Goal: Task Accomplishment & Management: Manage account settings

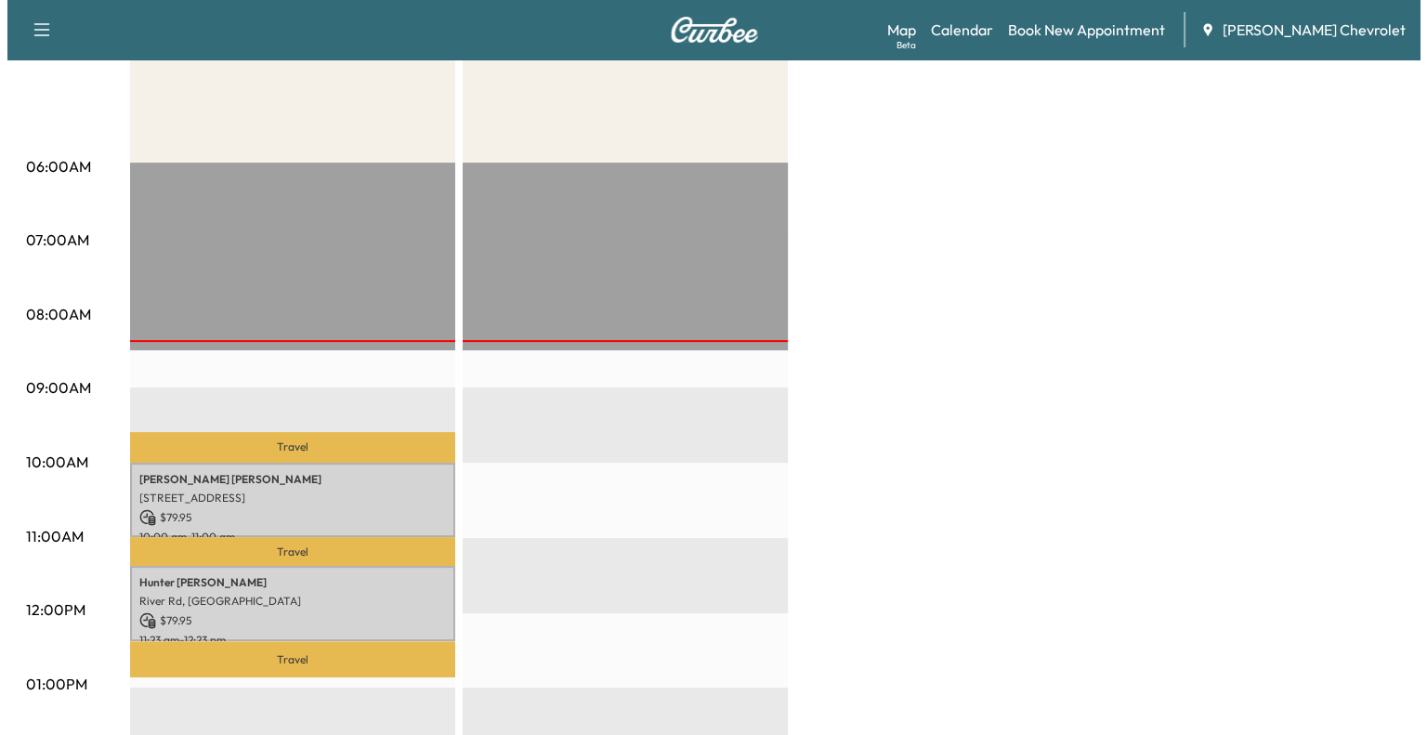
scroll to position [389, 0]
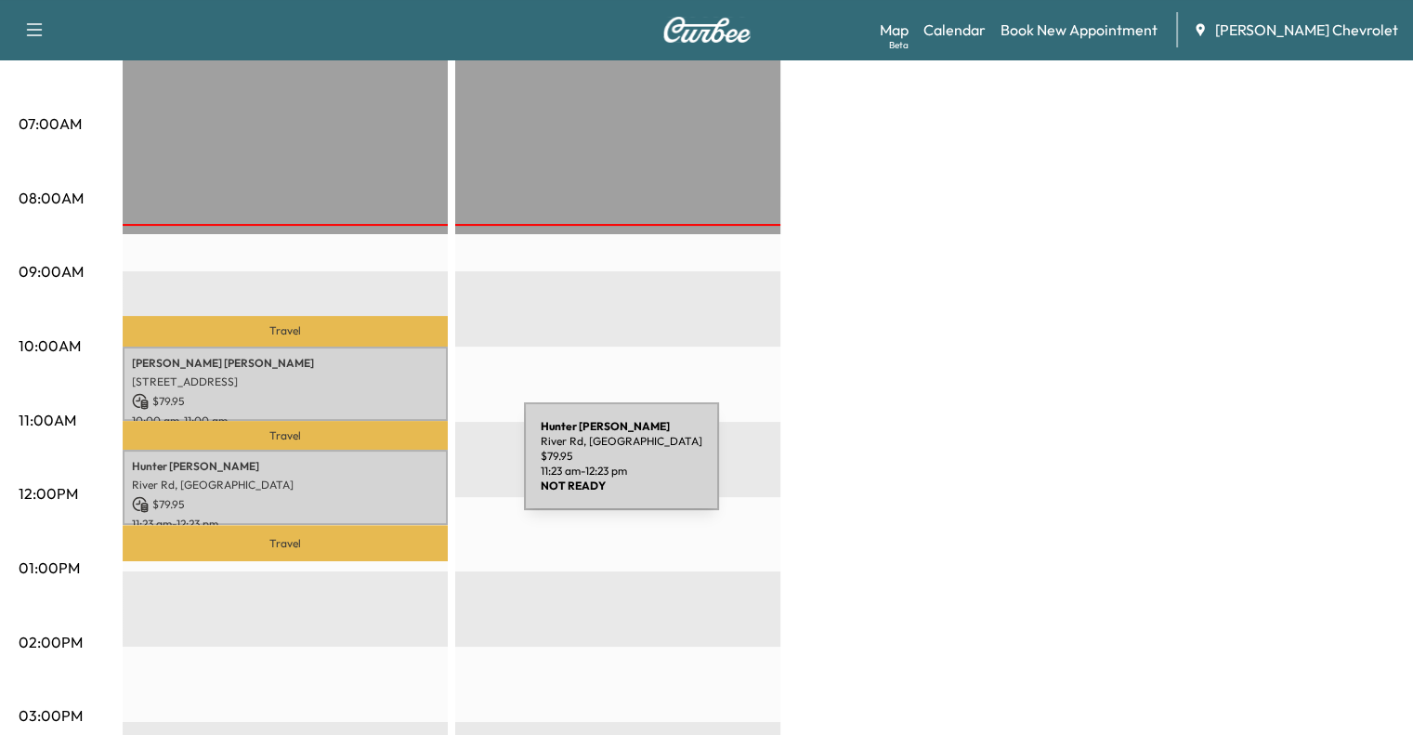
click at [378, 478] on p "River Rd, [GEOGRAPHIC_DATA]" at bounding box center [285, 485] width 307 height 15
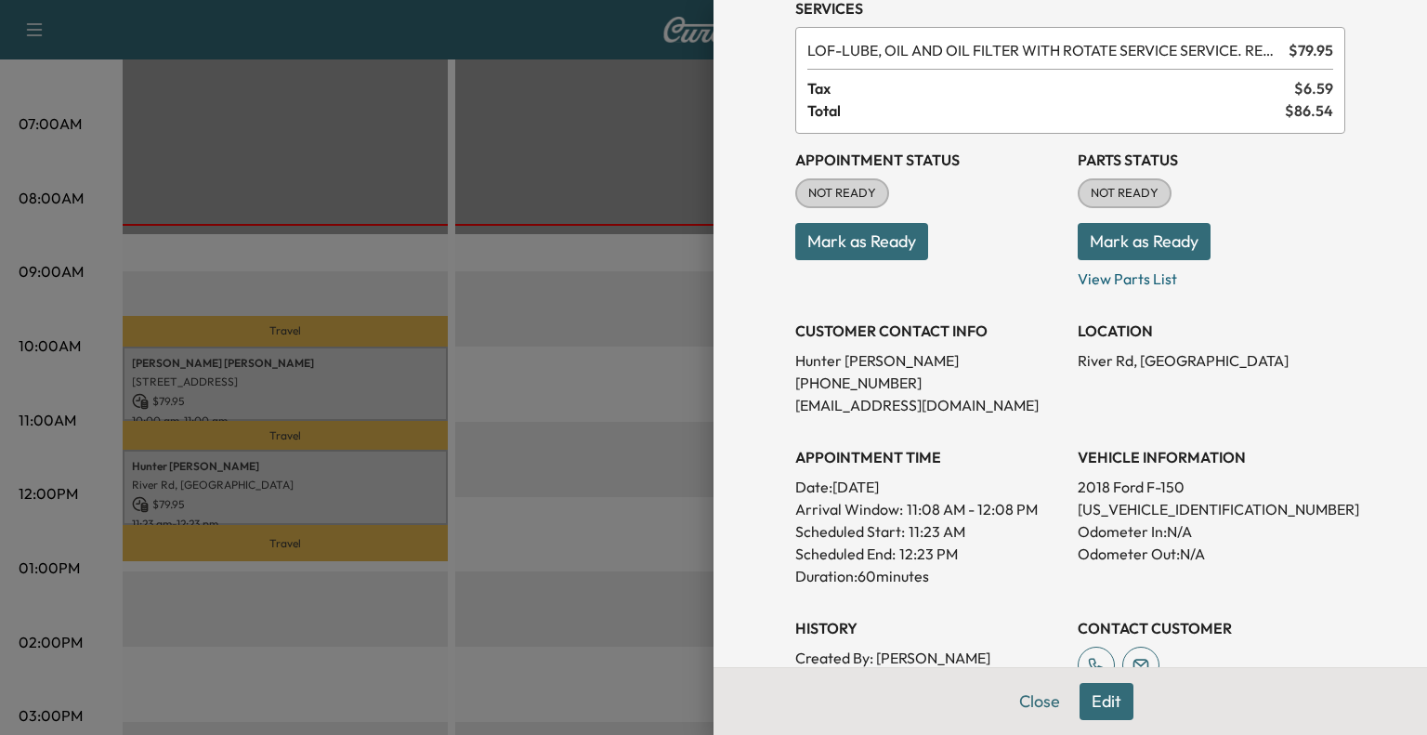
scroll to position [46, 0]
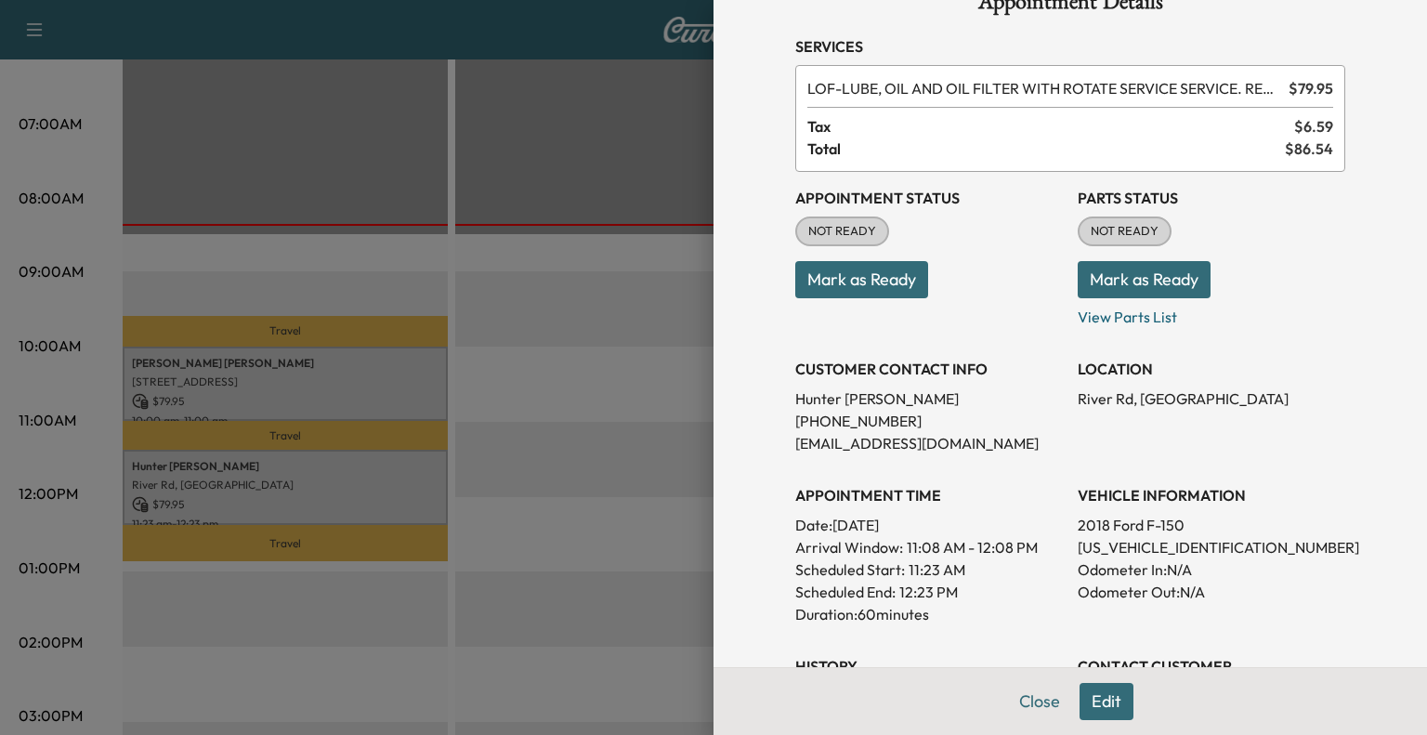
click at [1093, 702] on button "Edit" at bounding box center [1107, 701] width 54 height 37
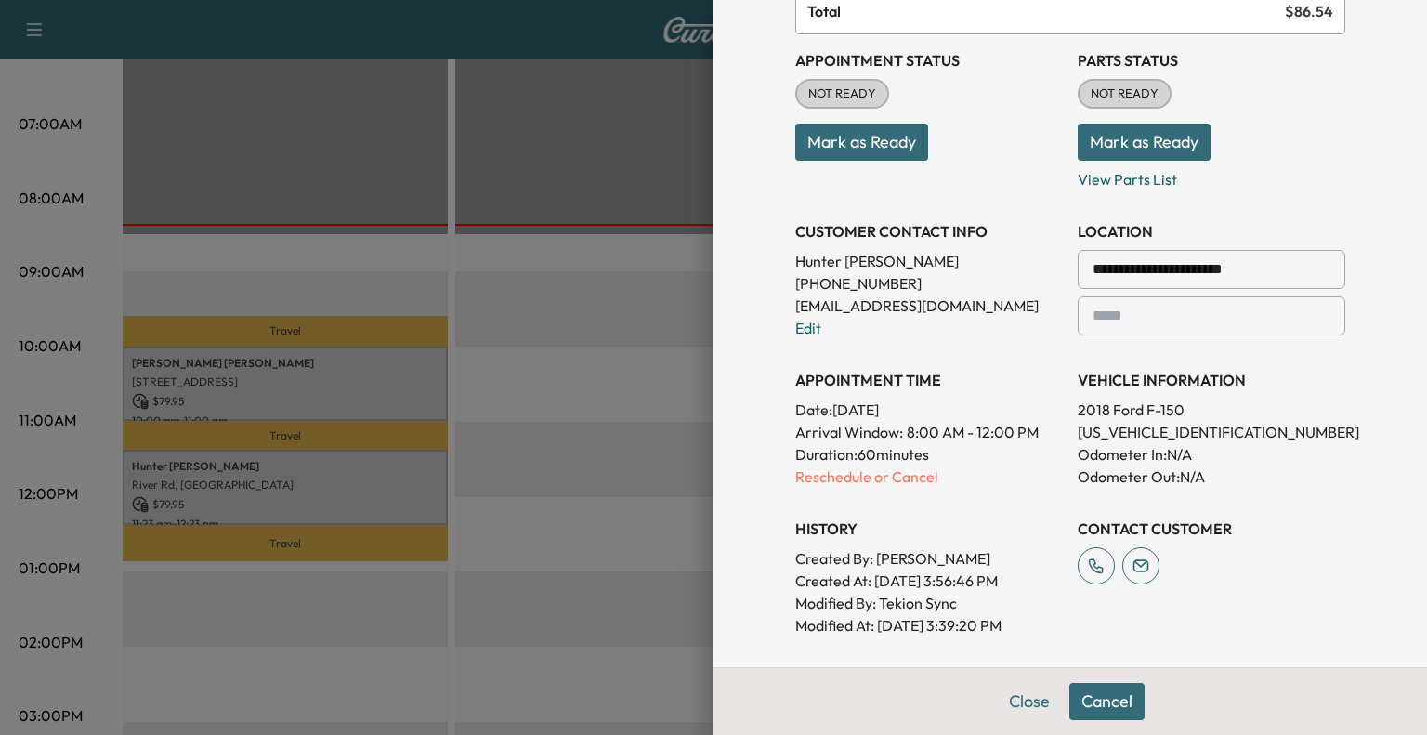
scroll to position [226, 0]
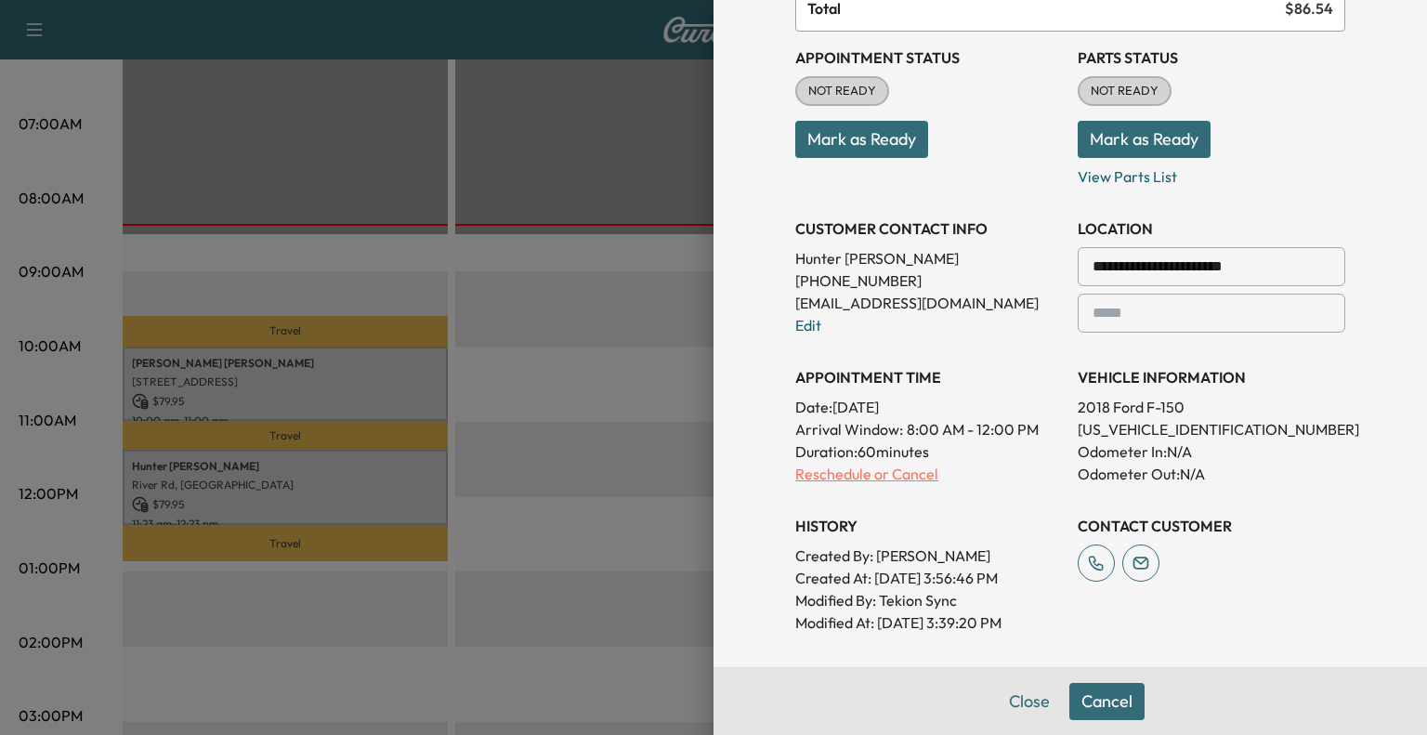
click at [885, 472] on p "Reschedule or Cancel" at bounding box center [929, 474] width 268 height 22
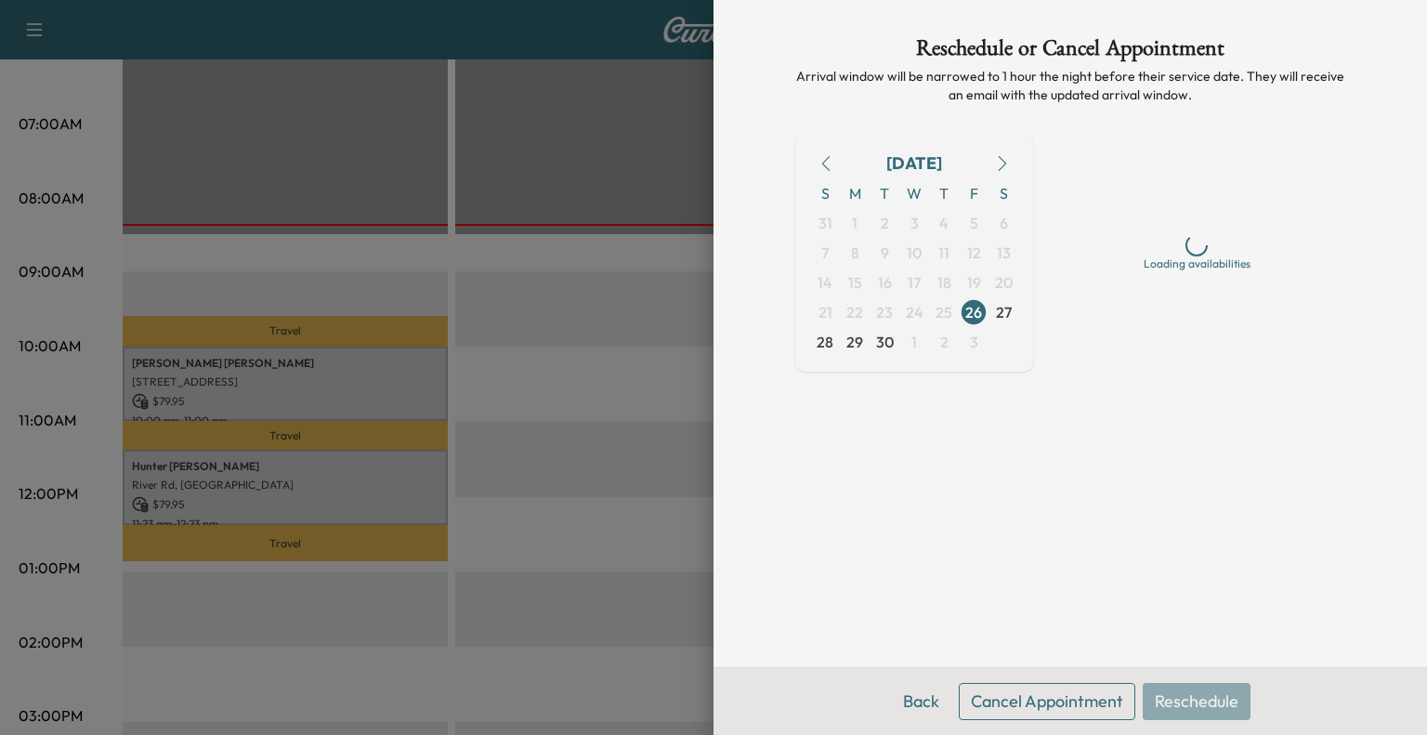
scroll to position [0, 0]
click at [1093, 726] on div "Back Cancel Appointment Reschedule" at bounding box center [1071, 701] width 714 height 68
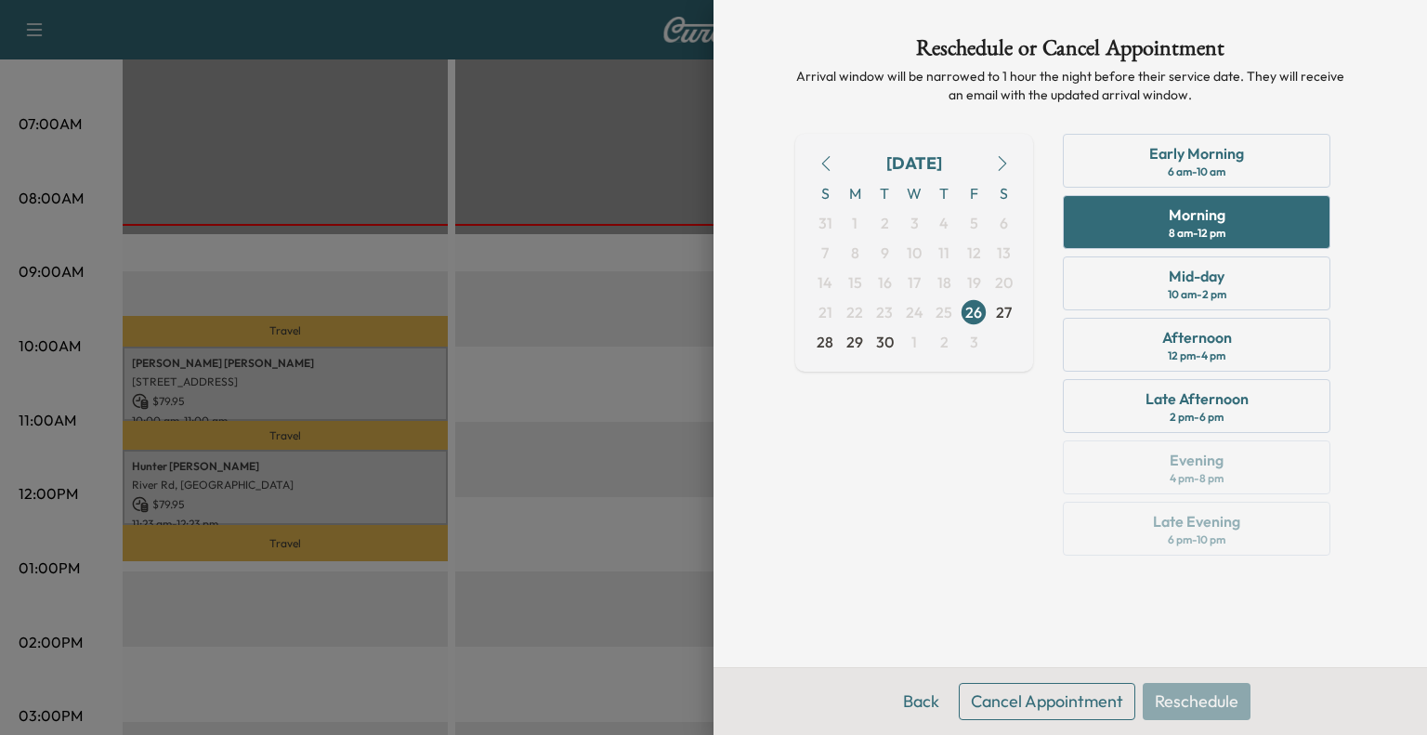
click at [1089, 718] on button "Cancel Appointment" at bounding box center [1047, 701] width 177 height 37
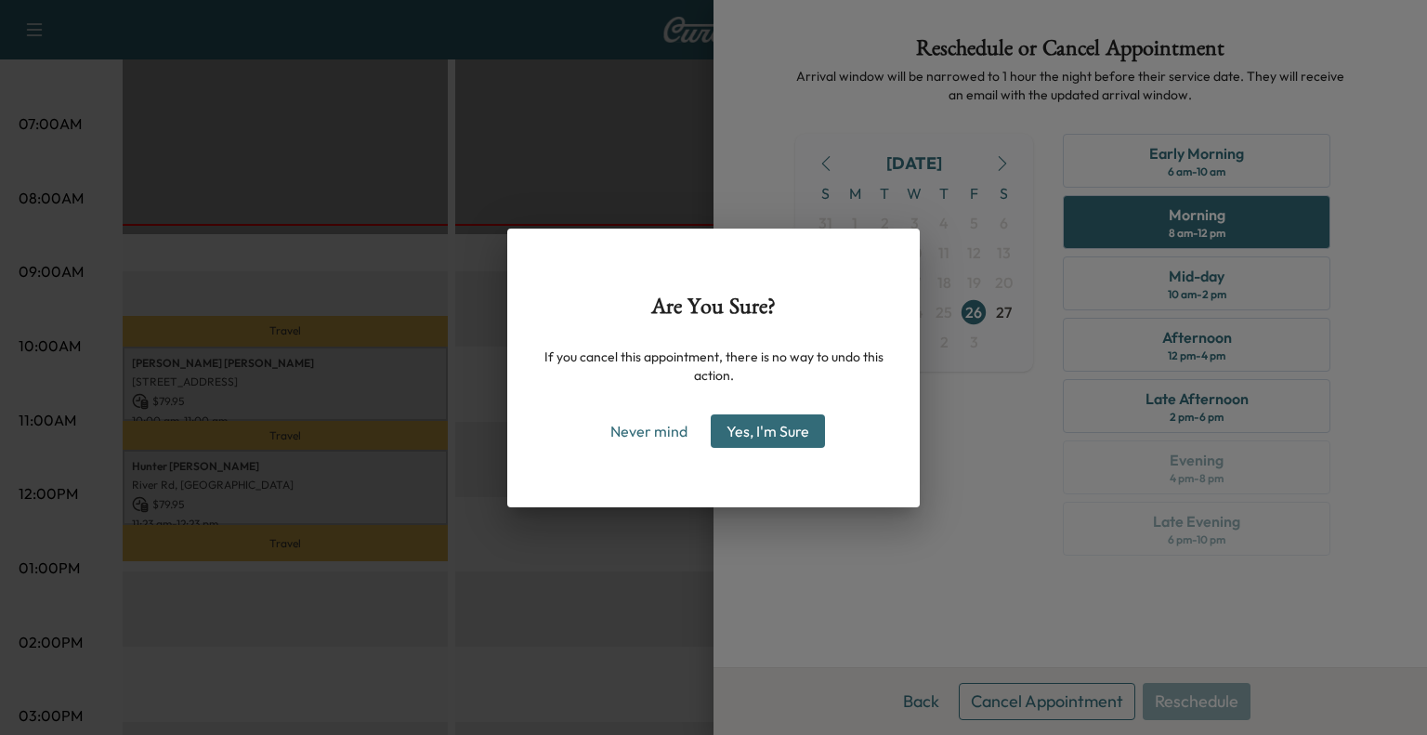
click at [818, 433] on button "Yes, I'm Sure" at bounding box center [768, 430] width 114 height 33
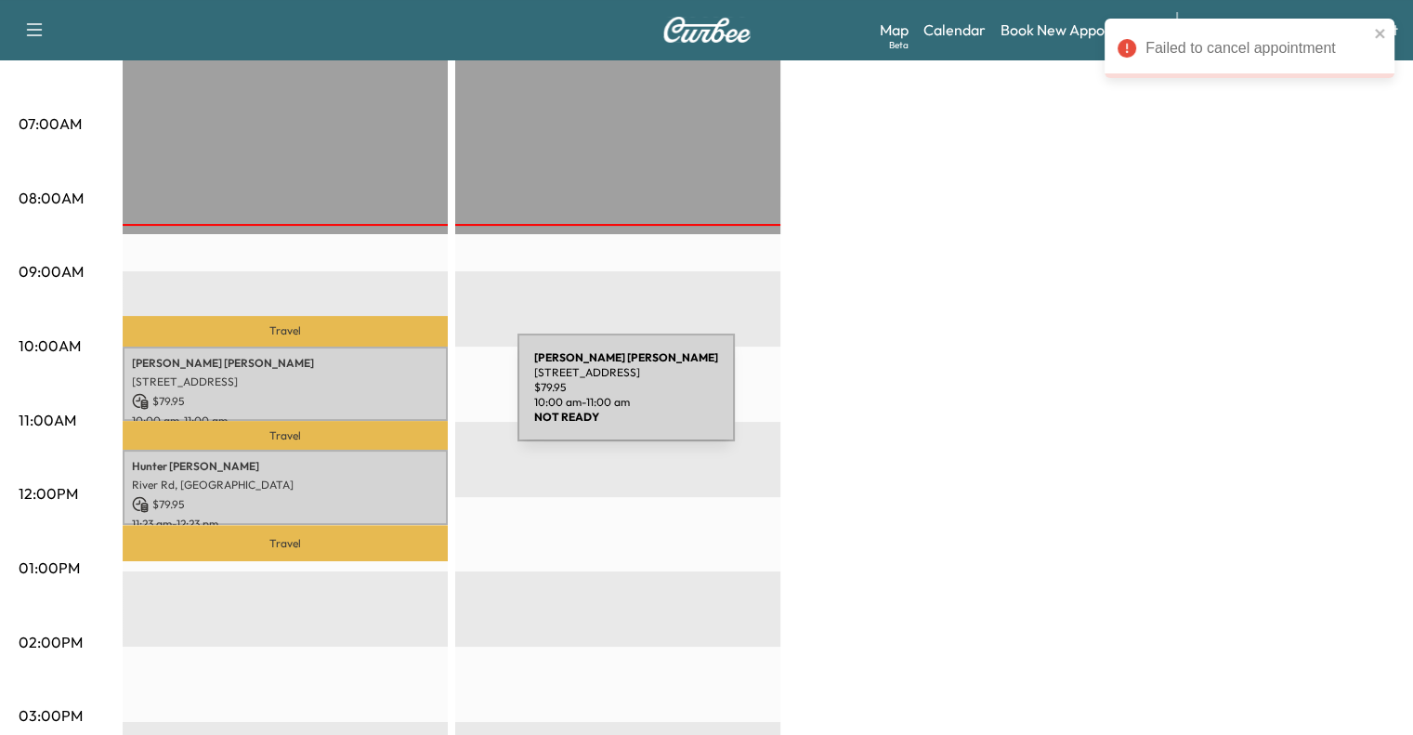
click at [378, 399] on p "$ 79.95" at bounding box center [285, 401] width 307 height 17
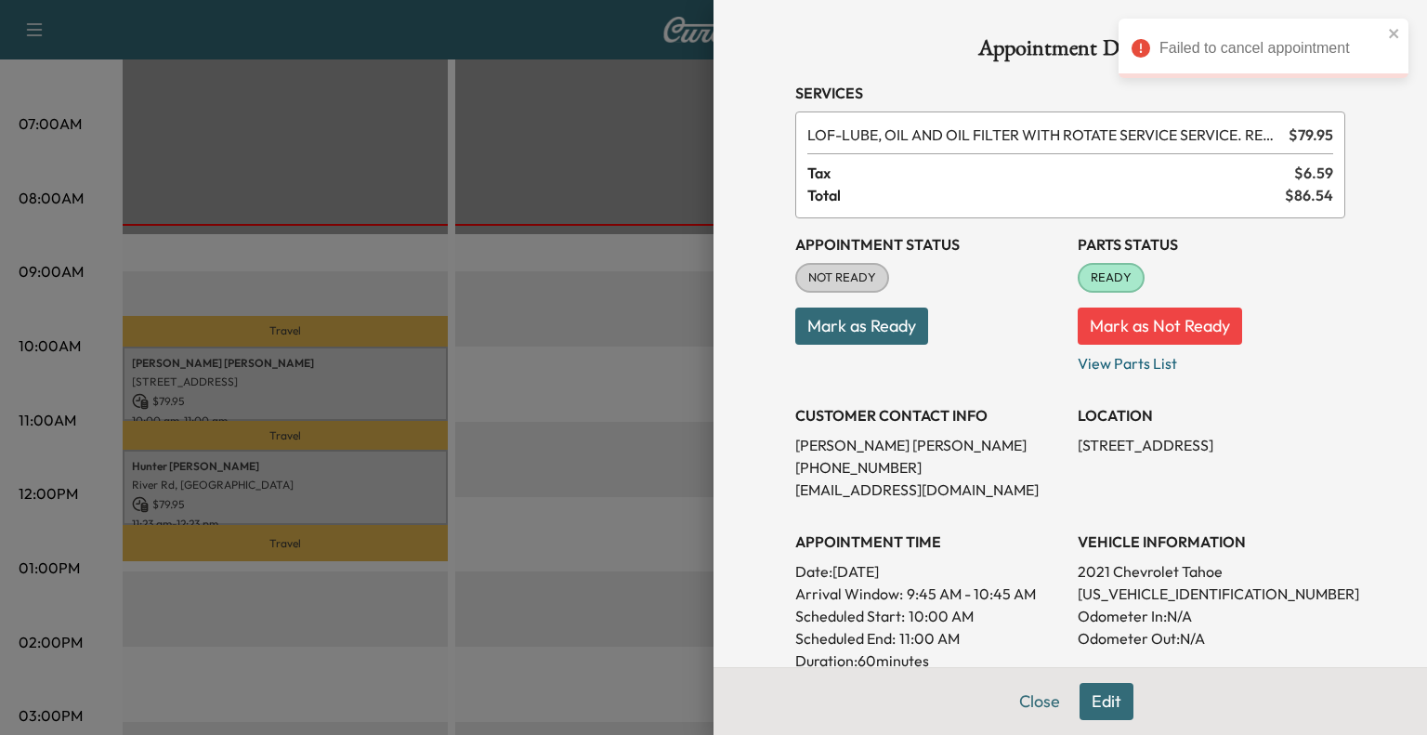
click at [866, 337] on button "Mark as Ready" at bounding box center [861, 326] width 133 height 37
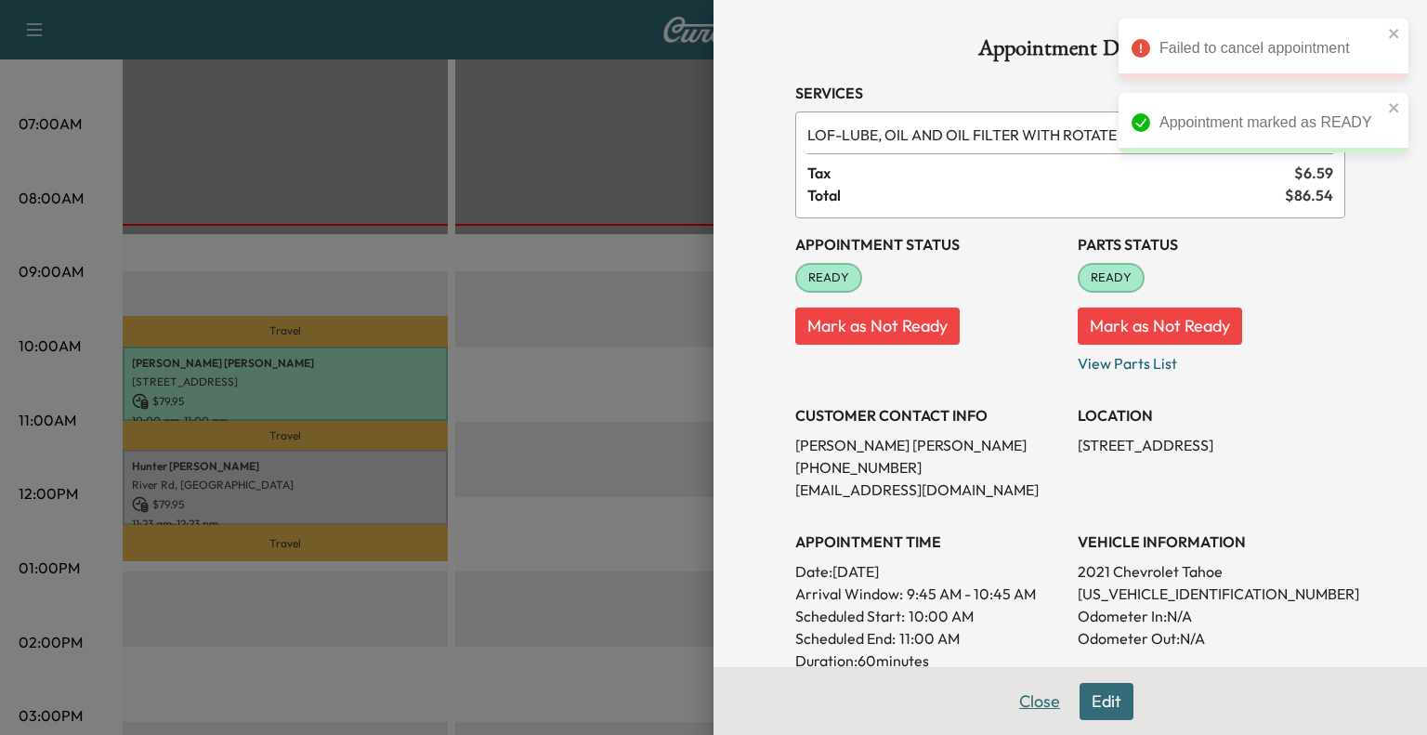
click at [1016, 711] on button "Close" at bounding box center [1039, 701] width 65 height 37
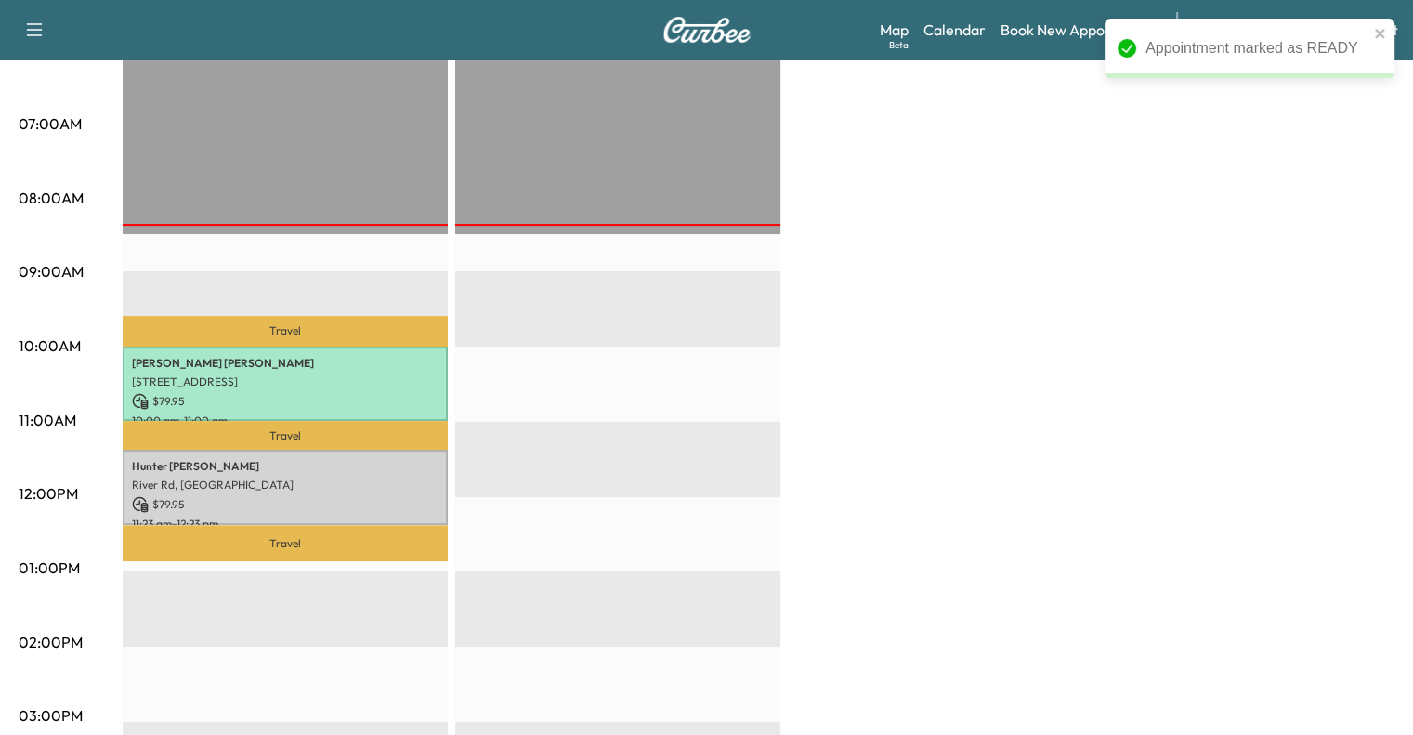
click at [399, 525] on p "Travel" at bounding box center [285, 543] width 325 height 36
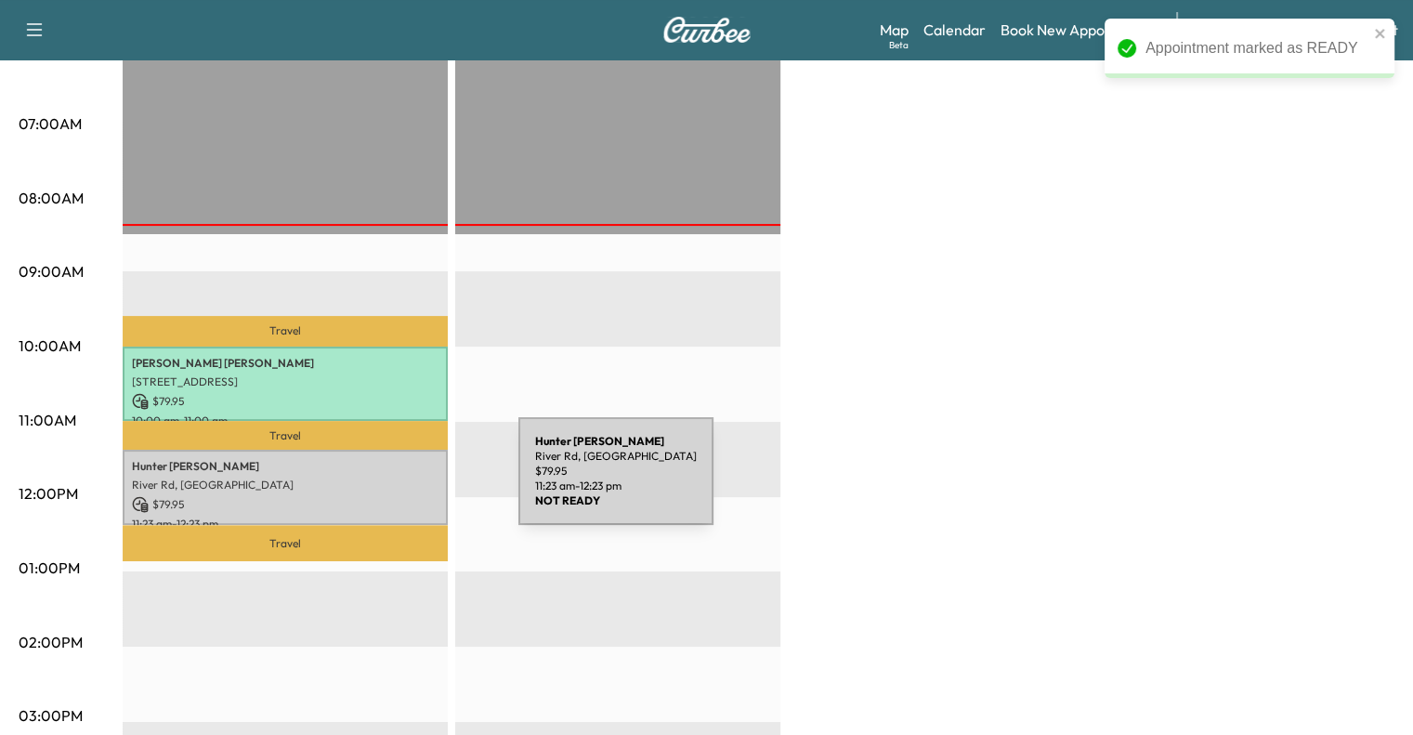
click at [379, 478] on p "River Rd, [GEOGRAPHIC_DATA]" at bounding box center [285, 485] width 307 height 15
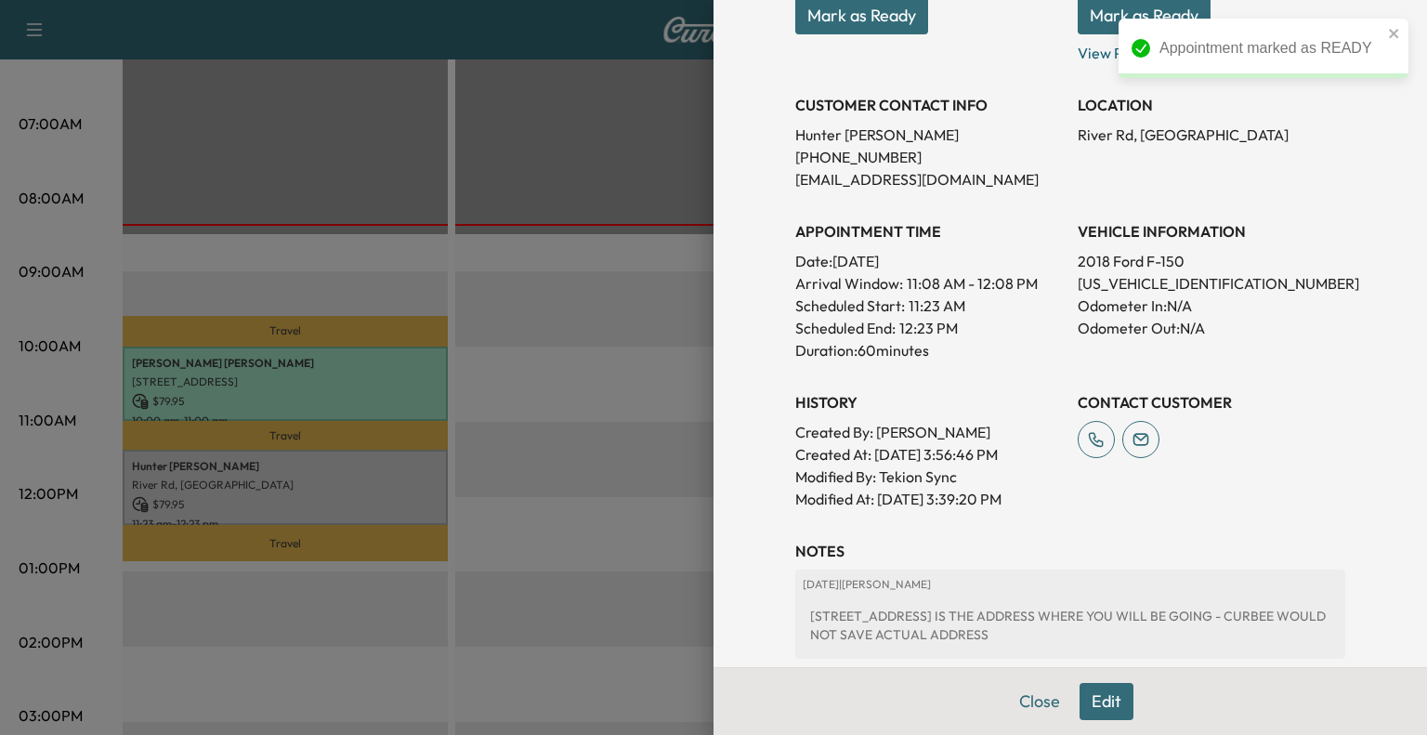
scroll to position [513, 0]
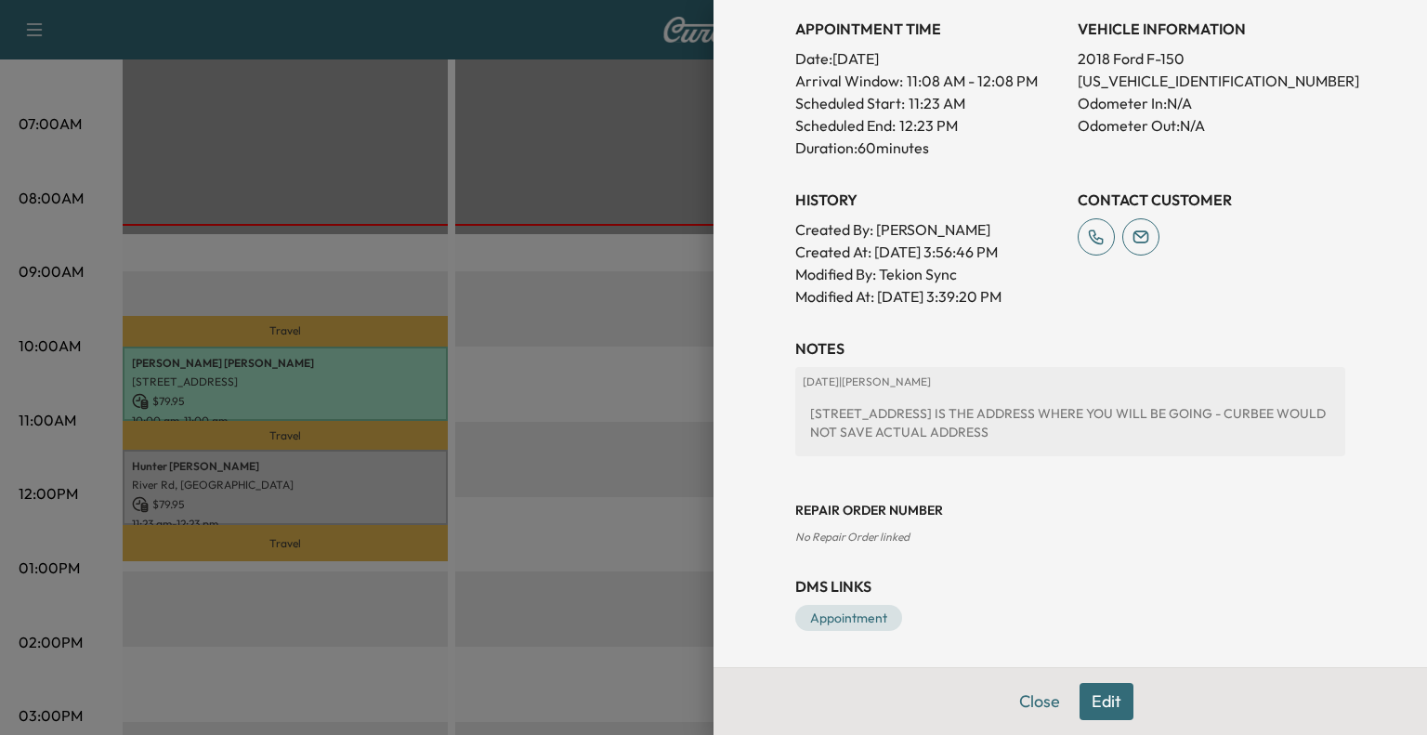
click at [1095, 699] on button "Edit" at bounding box center [1107, 701] width 54 height 37
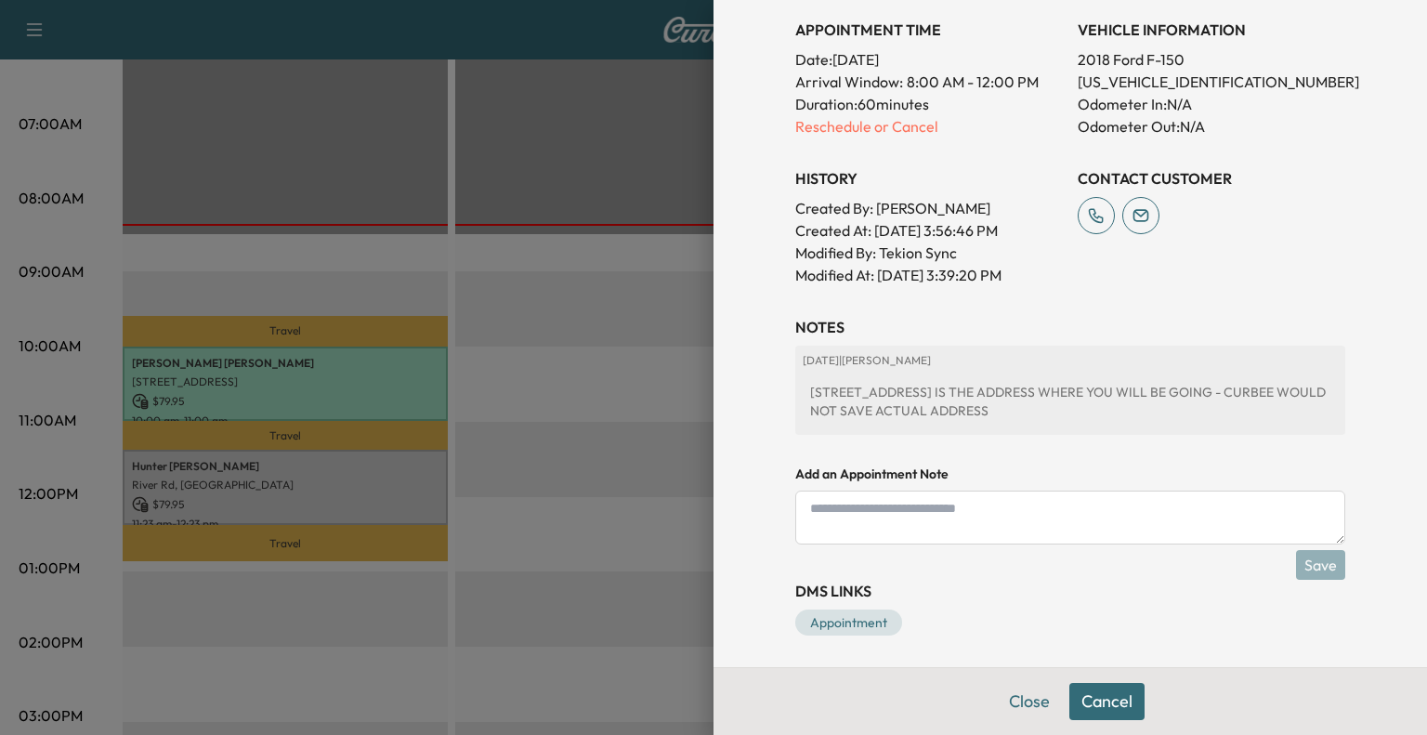
click at [985, 508] on textarea at bounding box center [1070, 518] width 550 height 54
type textarea "**********"
click at [1306, 561] on button "Save" at bounding box center [1320, 565] width 49 height 30
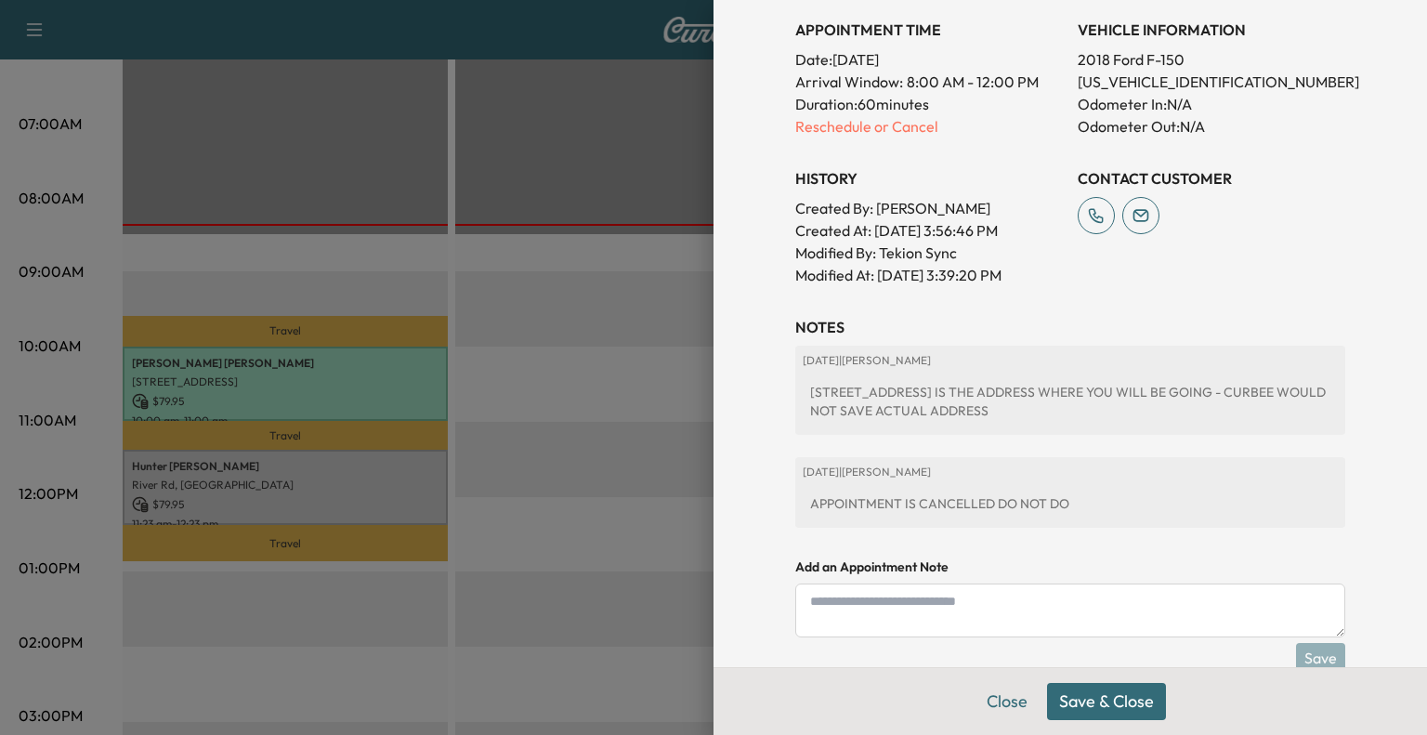
click at [1083, 699] on button "Save & Close" at bounding box center [1106, 701] width 119 height 37
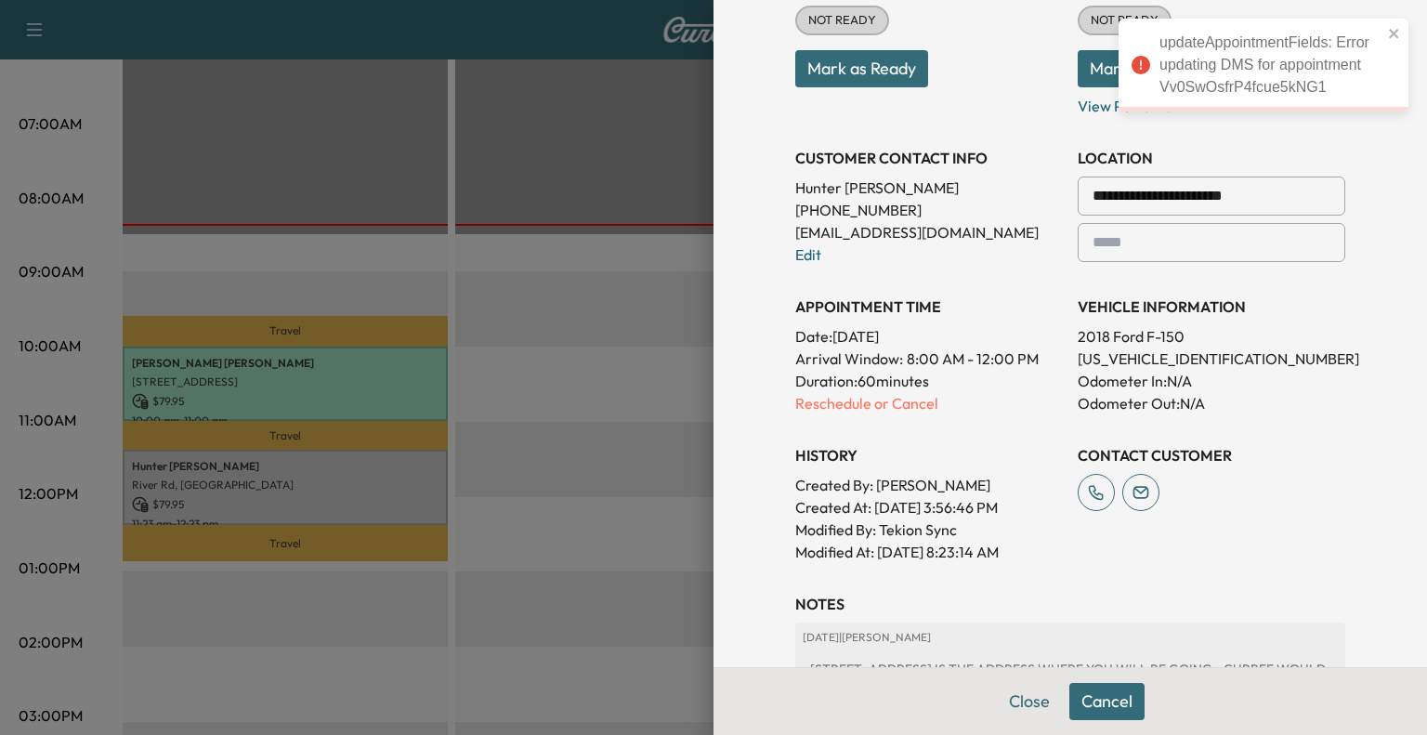
scroll to position [577, 0]
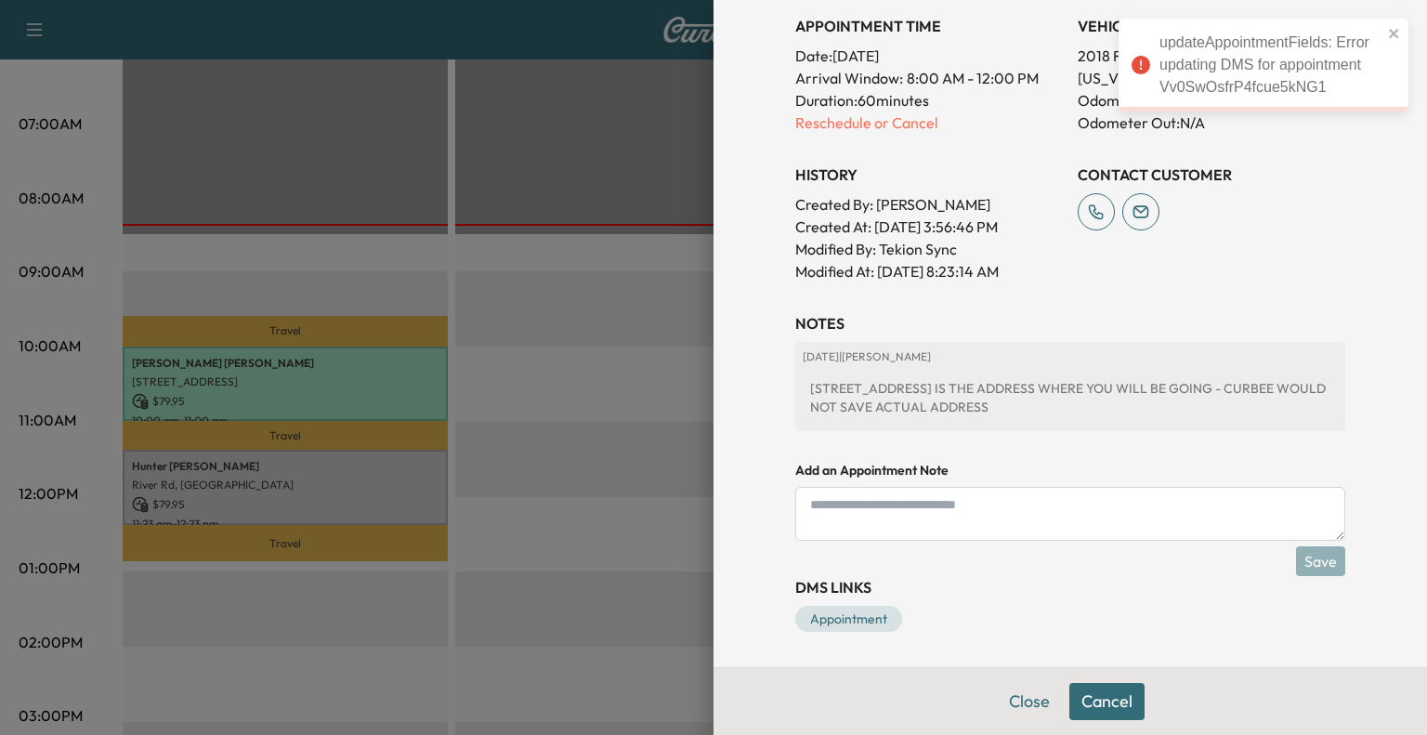
click at [1007, 725] on div "Close Cancel" at bounding box center [1071, 701] width 714 height 68
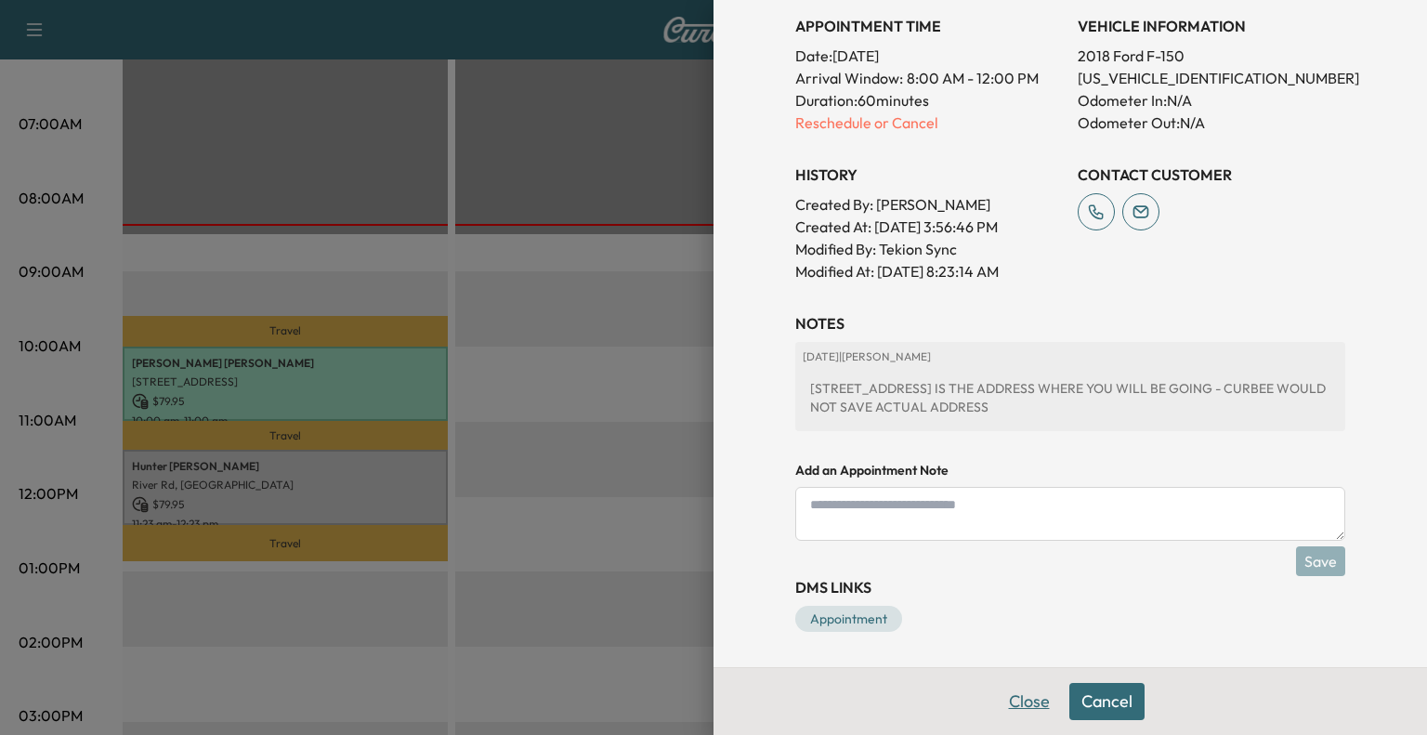
click at [1021, 710] on button "Close" at bounding box center [1029, 701] width 65 height 37
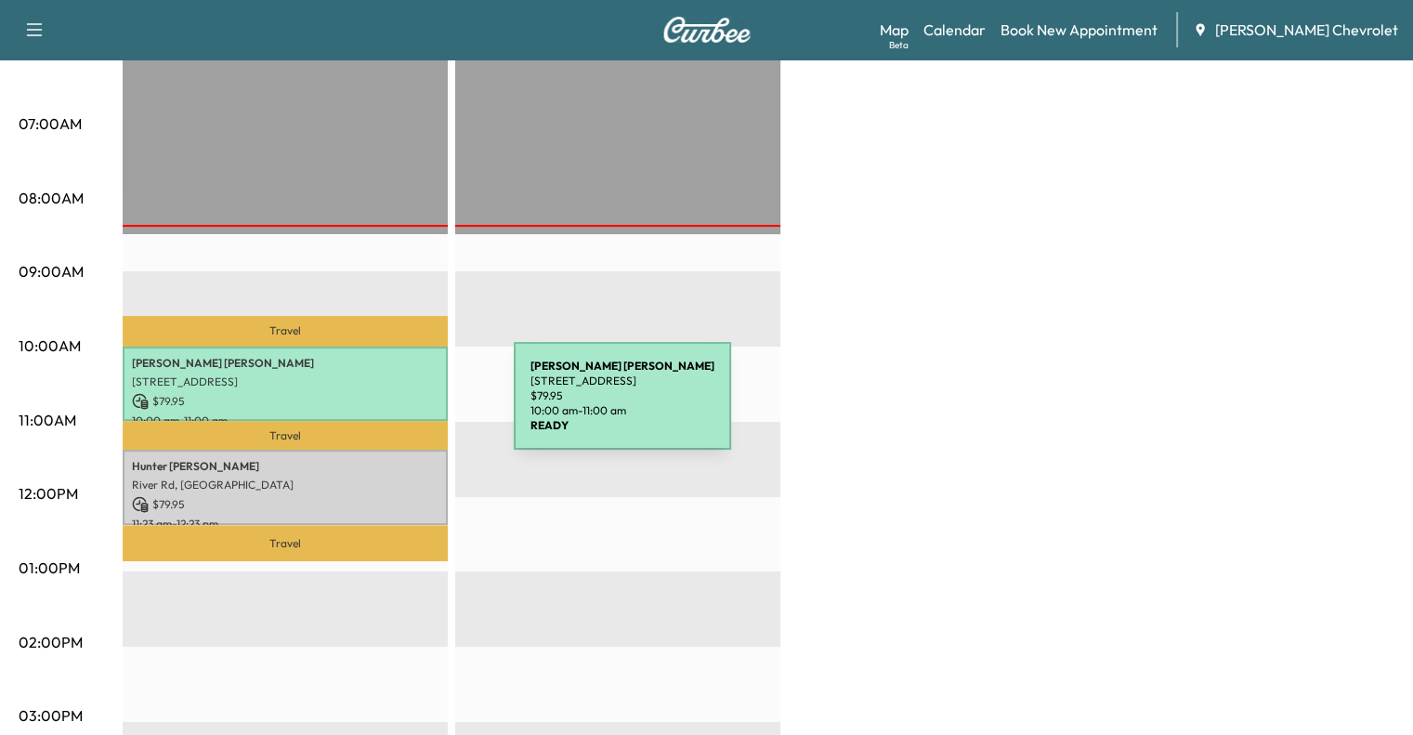
click at [374, 407] on div "[PERSON_NAME] [STREET_ADDRESS] $ 79.95 10:00 am - 11:00 am" at bounding box center [285, 384] width 325 height 75
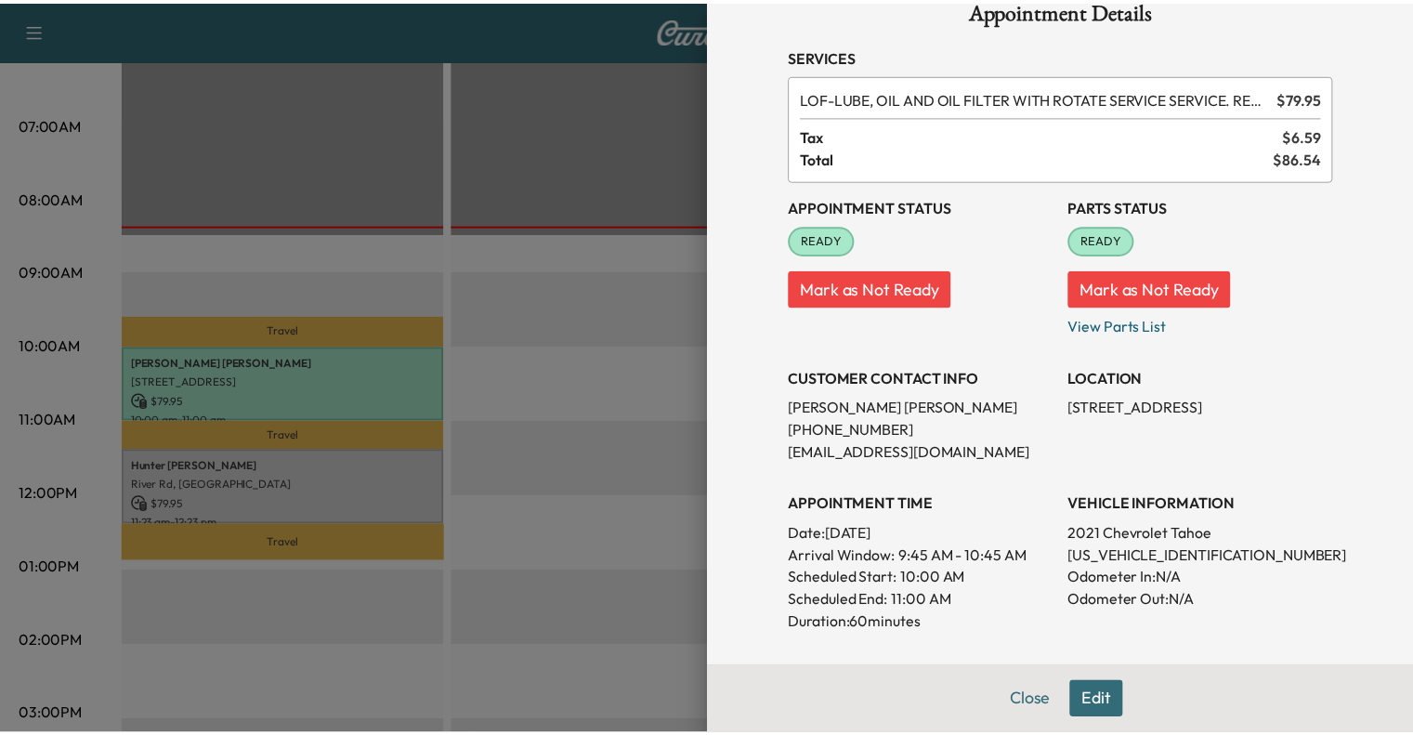
scroll to position [35, 0]
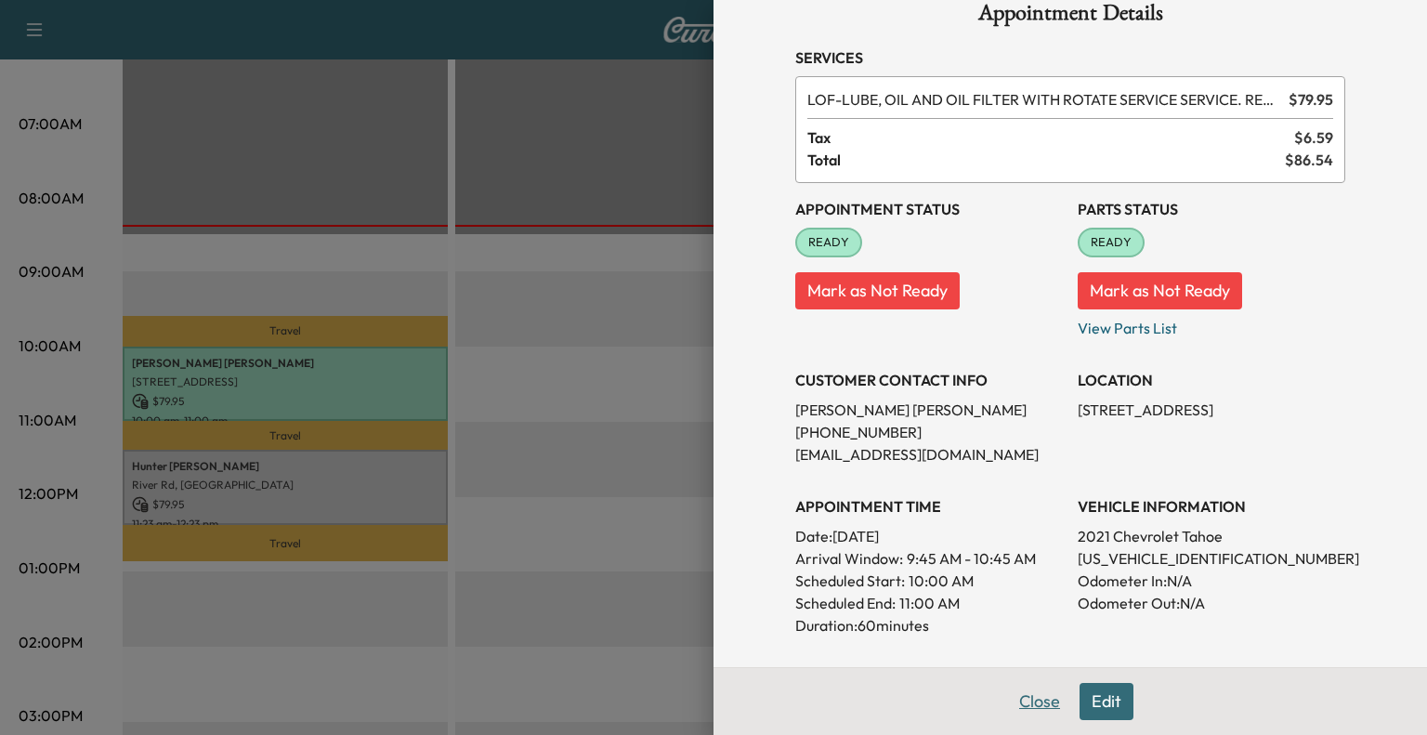
click at [1048, 702] on button "Close" at bounding box center [1039, 701] width 65 height 37
